Goal: Task Accomplishment & Management: Use online tool/utility

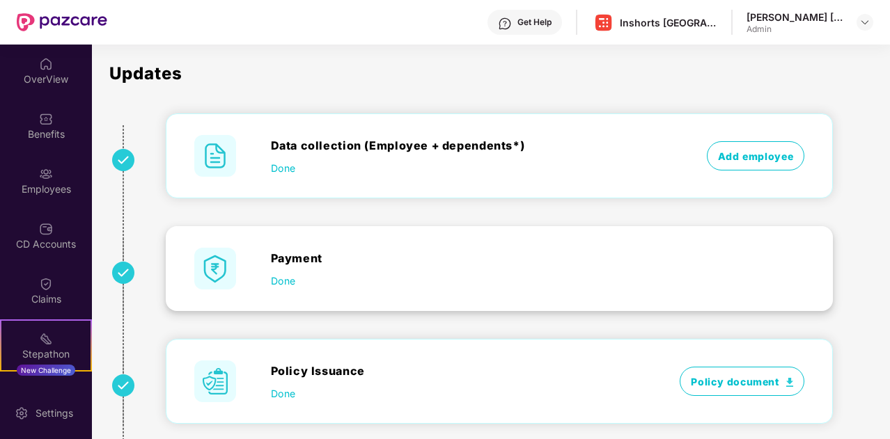
scroll to position [1, 0]
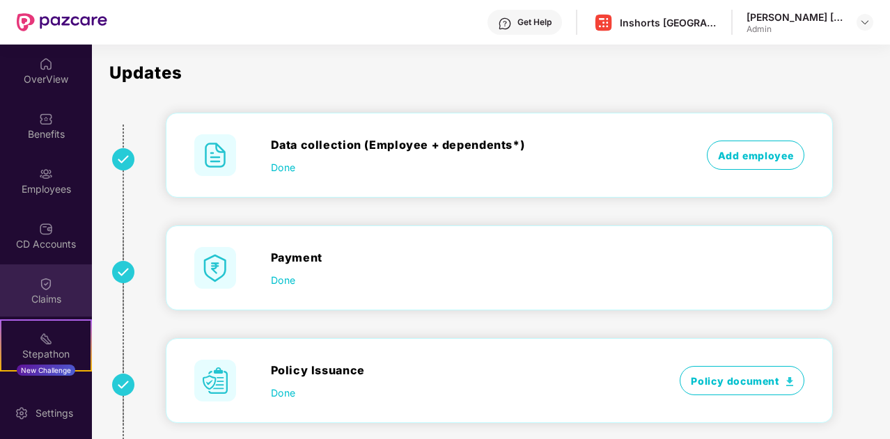
click at [45, 283] on img at bounding box center [46, 284] width 14 height 14
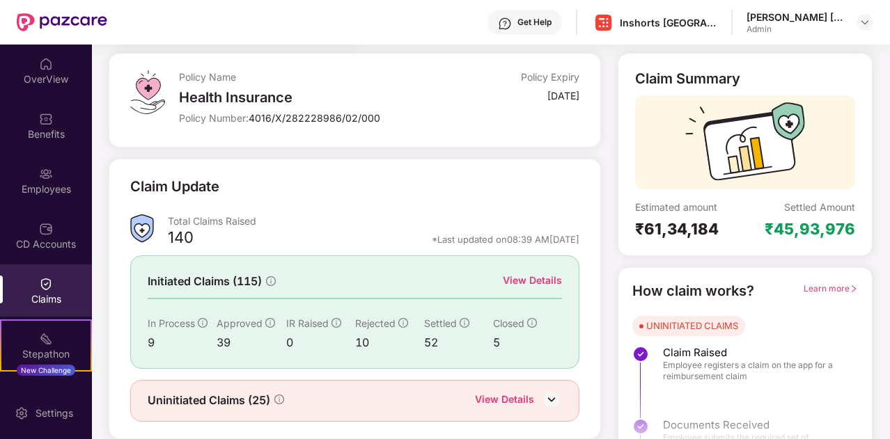
scroll to position [104, 0]
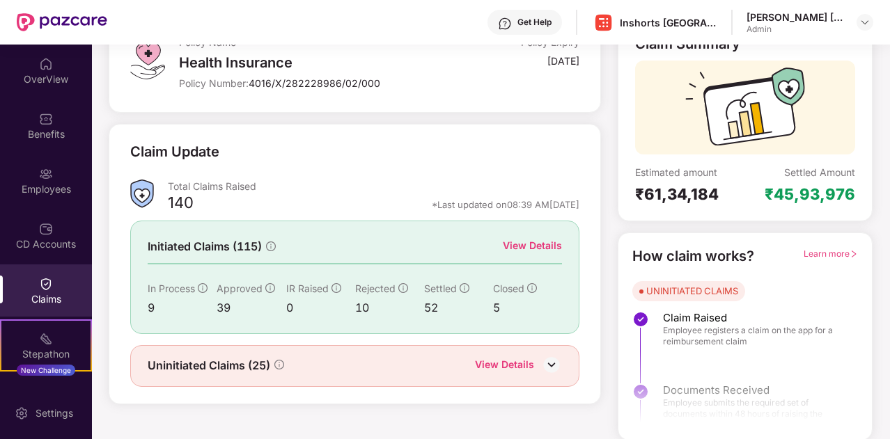
click at [537, 243] on div "View Details" at bounding box center [532, 245] width 59 height 15
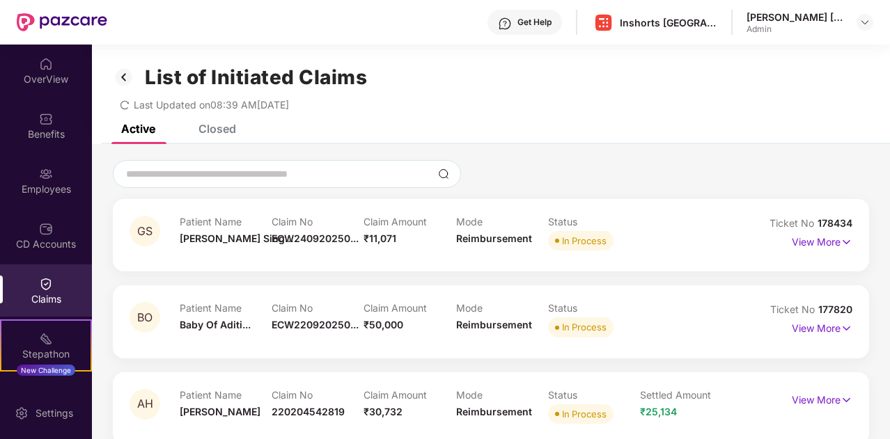
click at [212, 127] on div "Closed" at bounding box center [217, 129] width 38 height 14
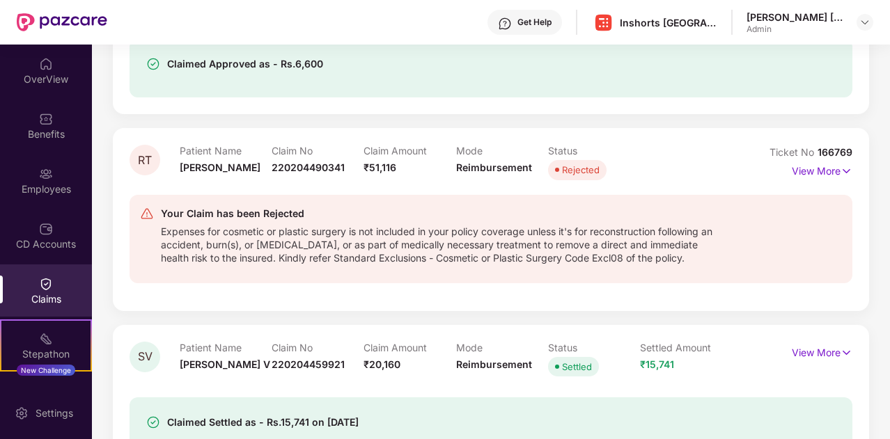
scroll to position [4181, 0]
click at [515, 253] on div "Expenses for cosmetic or plastic surgery is not included in your policy coverag…" at bounding box center [443, 242] width 564 height 42
click at [832, 175] on p "View More" at bounding box center [822, 168] width 61 height 19
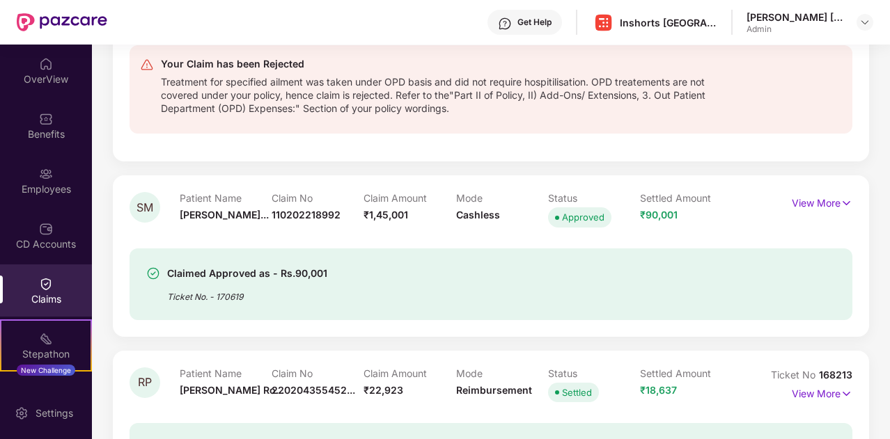
scroll to position [3364, 0]
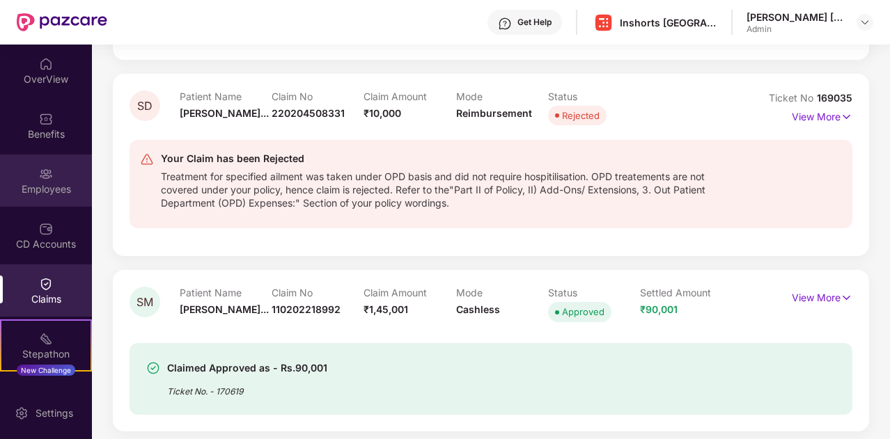
click at [49, 183] on div "Employees" at bounding box center [46, 189] width 92 height 14
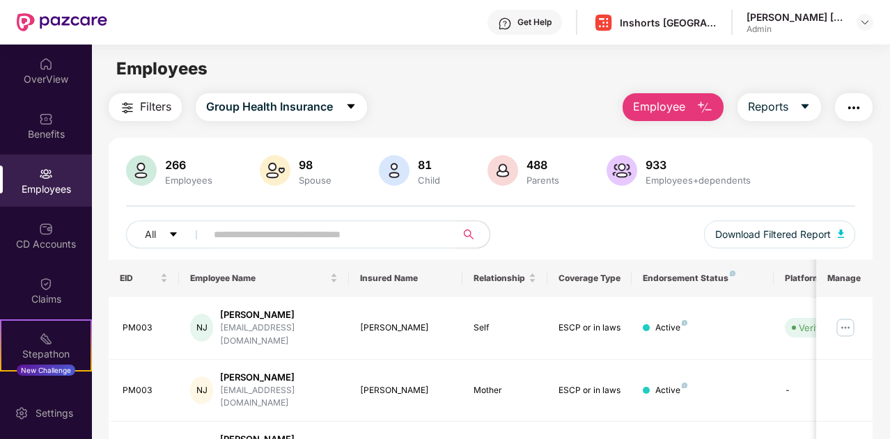
click at [297, 231] on input "text" at bounding box center [326, 234] width 224 height 21
paste input "******"
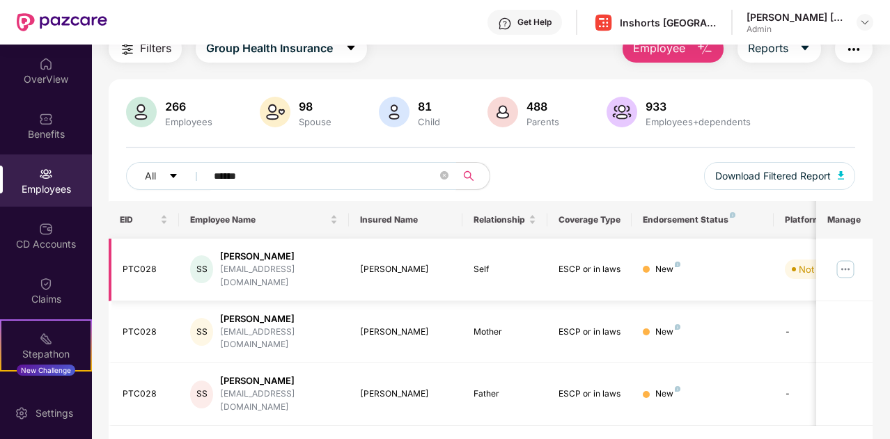
paste input "text"
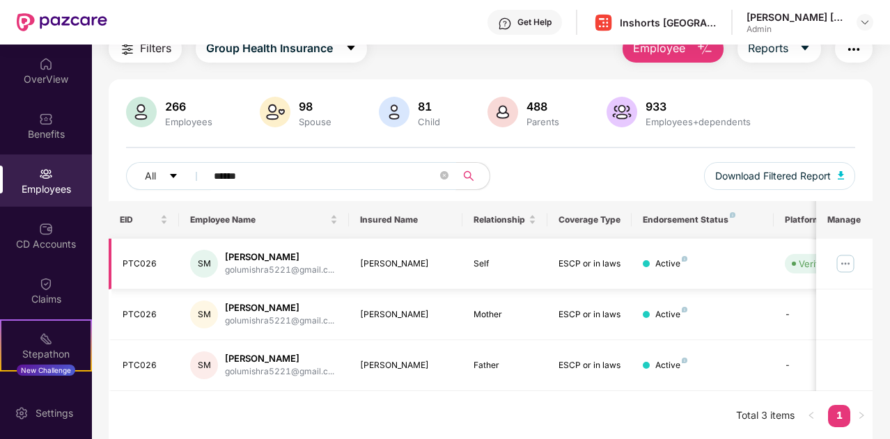
paste input "text"
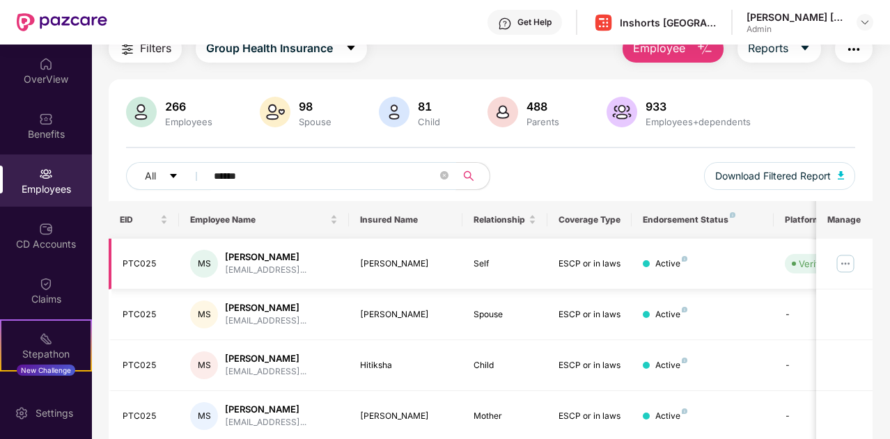
paste input "text"
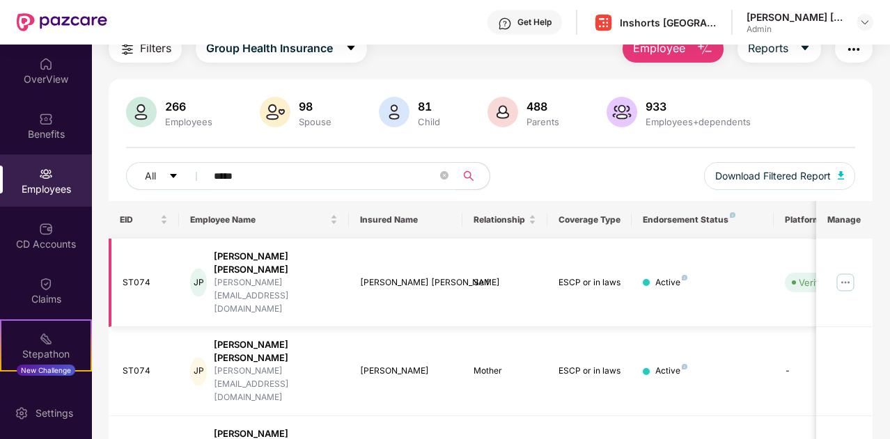
paste input "text"
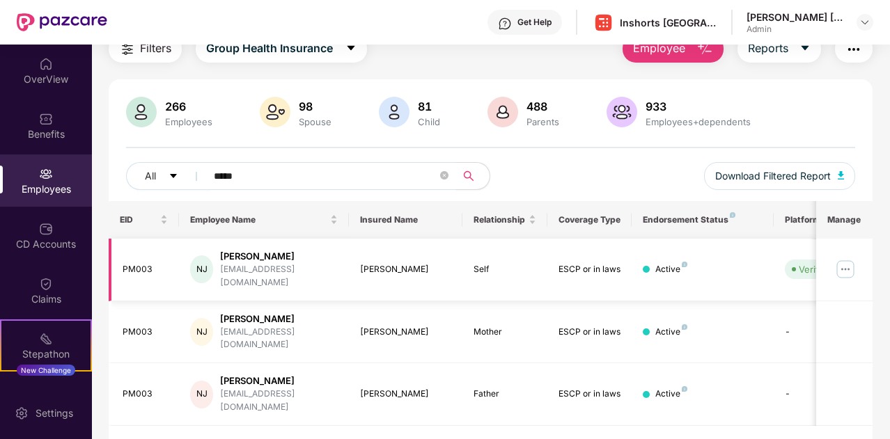
paste input "*"
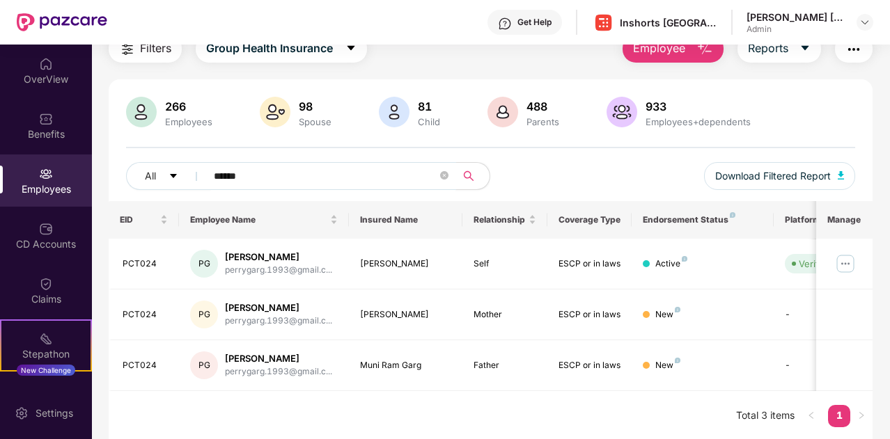
paste input "**********"
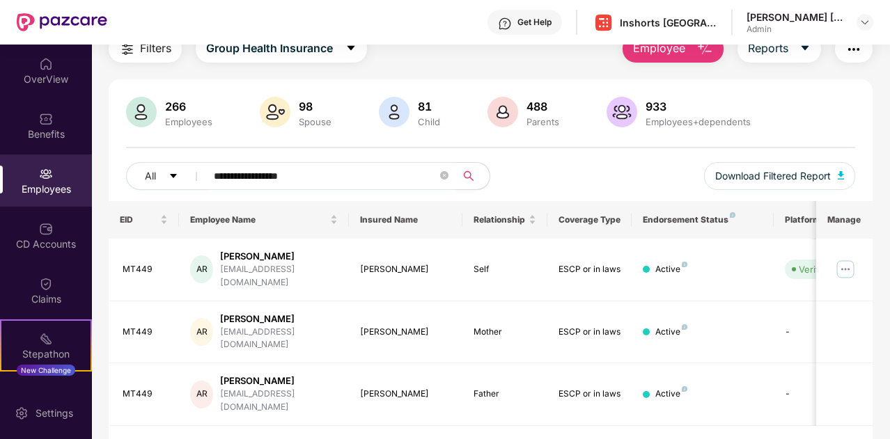
paste input "*"
type input "**********"
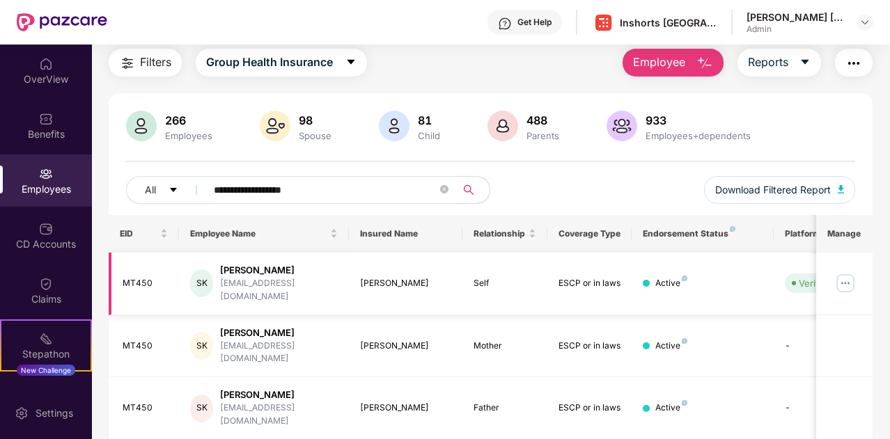
scroll to position [0, 0]
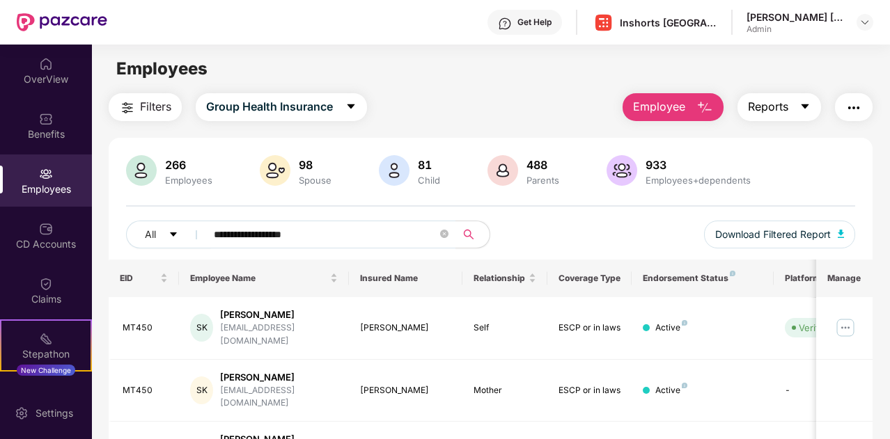
click at [807, 105] on icon "caret-down" at bounding box center [806, 106] width 8 height 5
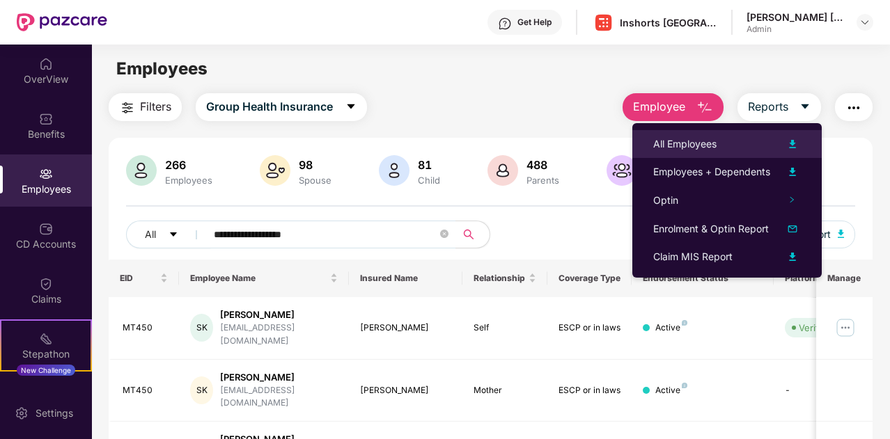
click at [696, 144] on div "All Employees" at bounding box center [684, 144] width 63 height 15
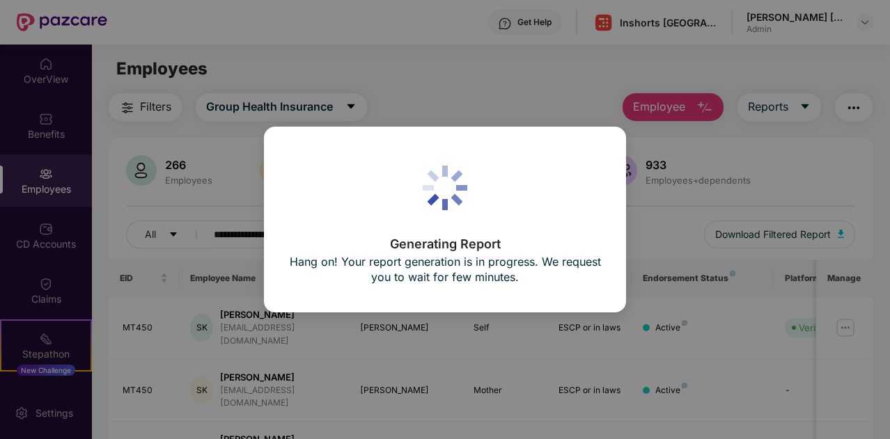
click at [450, 185] on icon at bounding box center [445, 188] width 45 height 45
click at [455, 75] on div "Generating Report Hang on! Your report generation is in progress. We request yo…" at bounding box center [445, 219] width 890 height 439
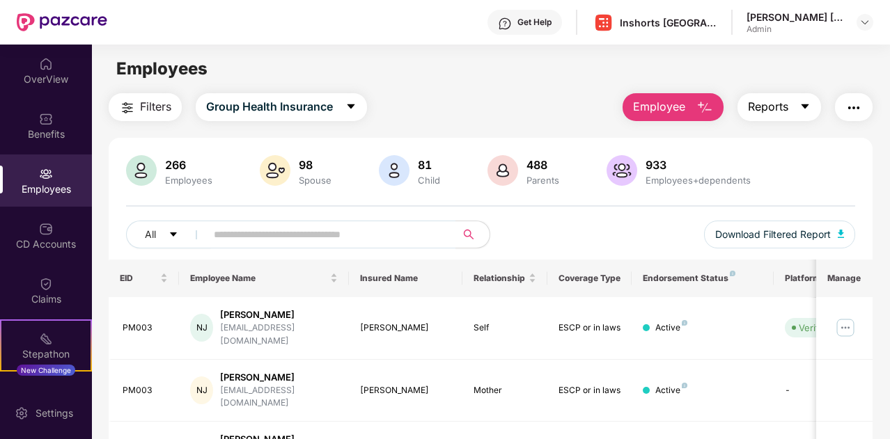
click at [801, 107] on icon "caret-down" at bounding box center [805, 106] width 11 height 11
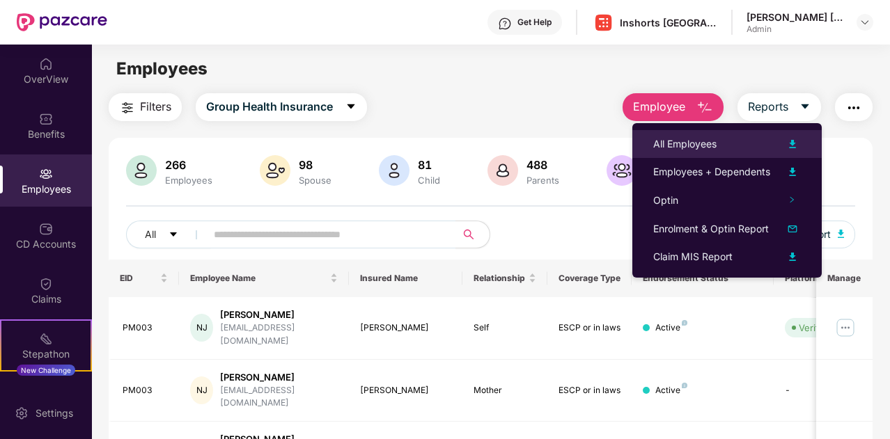
click at [687, 143] on div "All Employees" at bounding box center [684, 144] width 63 height 15
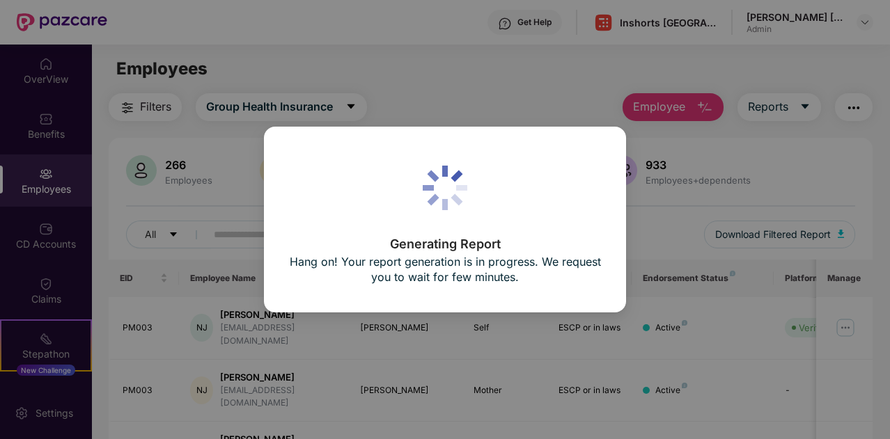
click at [546, 251] on div "Generating Report Hang on! Your report generation is in progress. We request yo…" at bounding box center [444, 263] width 313 height 50
click at [779, 110] on div "Generating Report Hang on! Your report generation is in progress. We request yo…" at bounding box center [445, 219] width 890 height 439
click at [487, 238] on p "Generating Report" at bounding box center [444, 244] width 313 height 13
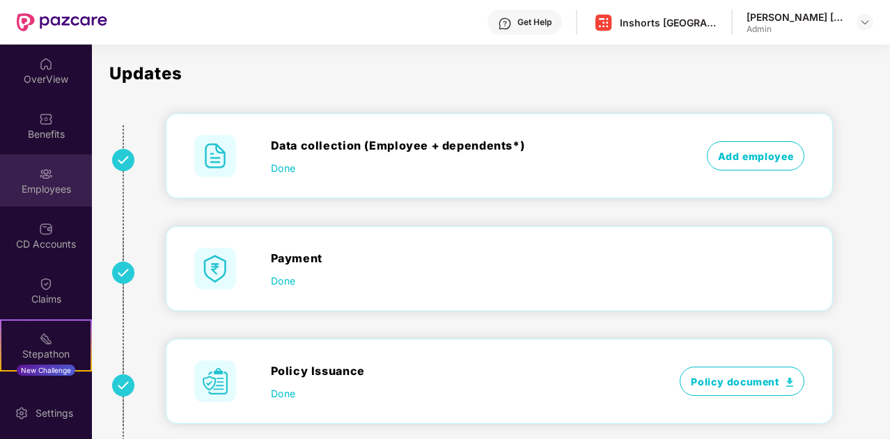
click at [45, 169] on img at bounding box center [46, 174] width 14 height 14
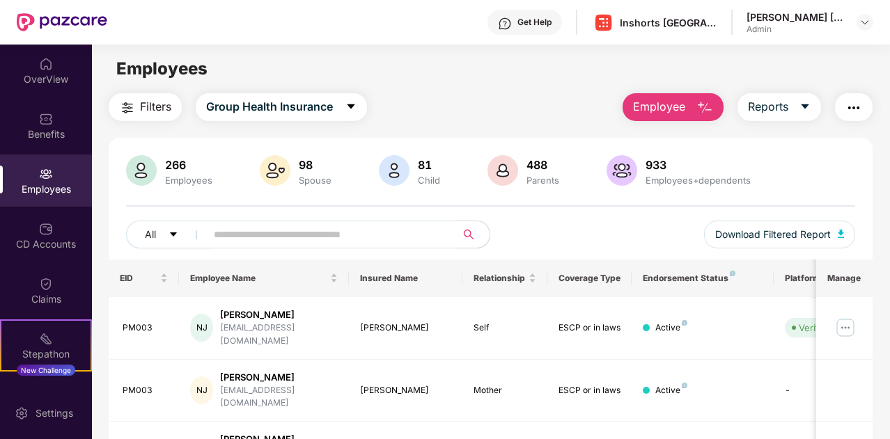
click at [260, 239] on input "text" at bounding box center [326, 234] width 224 height 21
paste input "*****"
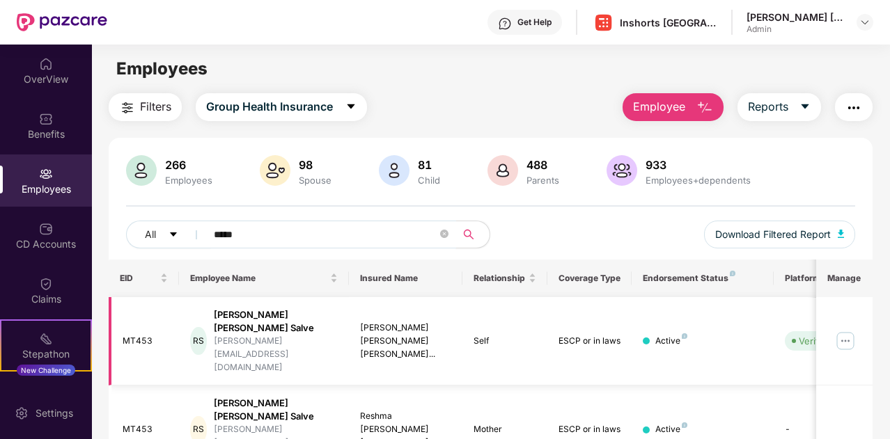
scroll to position [59, 0]
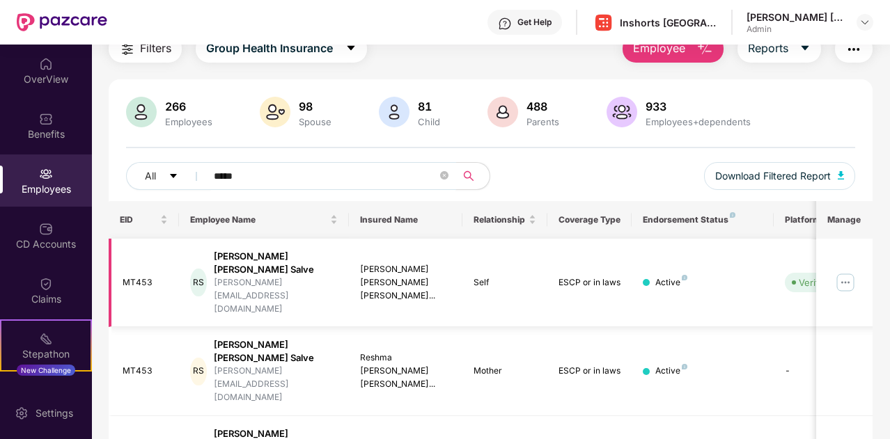
type input "*****"
